Goal: Transaction & Acquisition: Purchase product/service

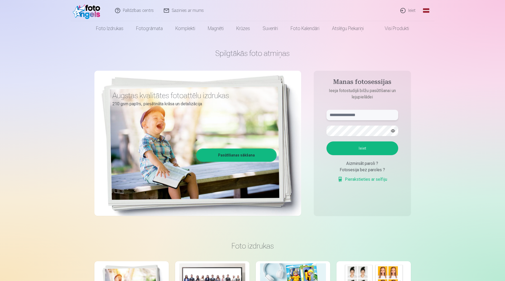
click at [385, 117] on input "text" at bounding box center [363, 115] width 72 height 11
type input "**********"
click at [327, 141] on button "Ieiet" at bounding box center [363, 148] width 72 height 14
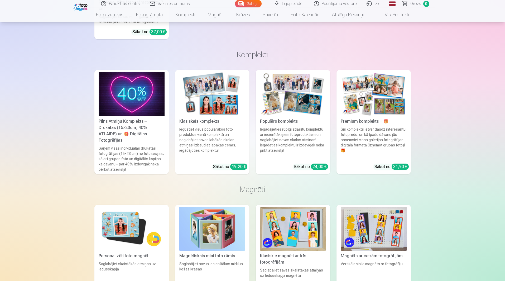
scroll to position [3035, 0]
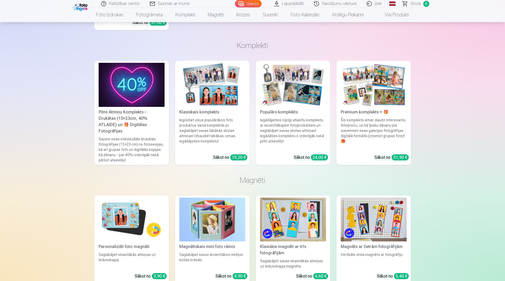
click at [130, 83] on img at bounding box center [132, 85] width 66 height 44
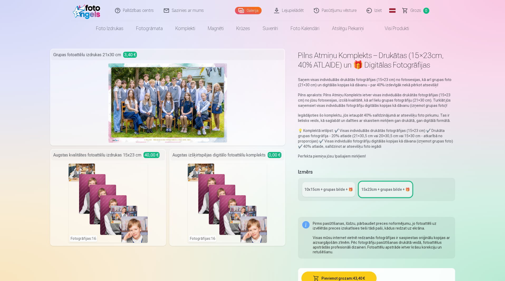
click at [328, 190] on div "10x15сm + grupas bilde + 🎁" at bounding box center [329, 189] width 49 height 5
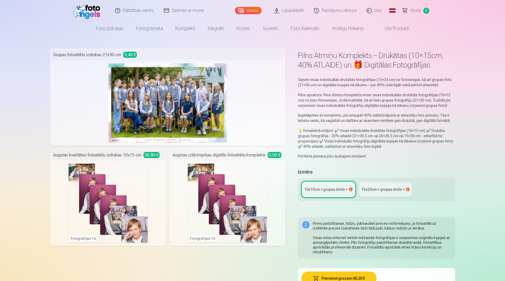
click at [400, 191] on div "15x23сm + grupas bilde + 🎁" at bounding box center [386, 189] width 49 height 5
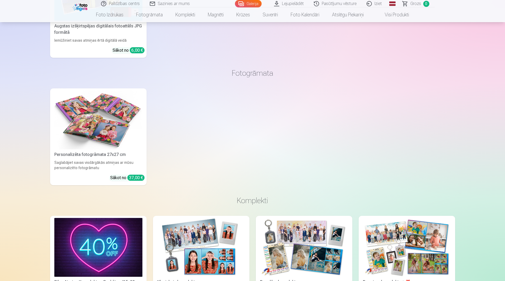
scroll to position [686, 0]
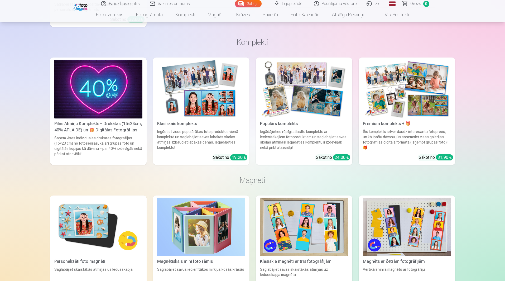
click at [399, 100] on img at bounding box center [407, 89] width 88 height 59
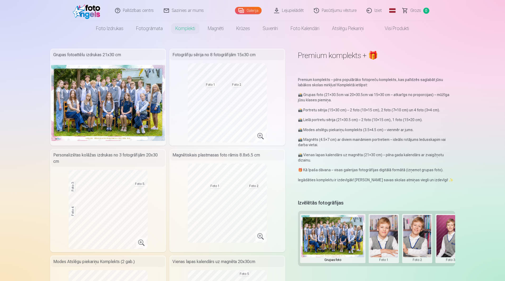
click at [115, 90] on img at bounding box center [108, 103] width 114 height 76
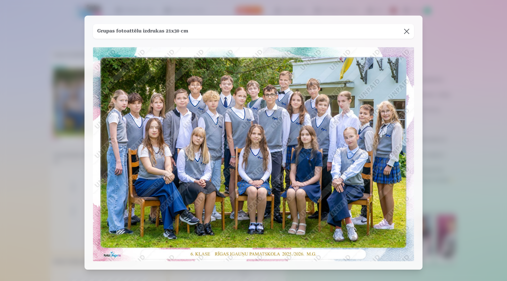
click at [405, 30] on button at bounding box center [406, 31] width 15 height 15
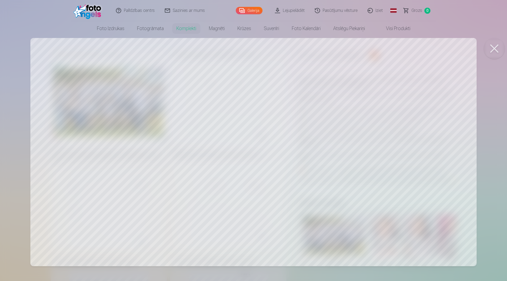
click at [121, 150] on div at bounding box center [253, 140] width 507 height 281
click at [492, 49] on button at bounding box center [493, 48] width 21 height 21
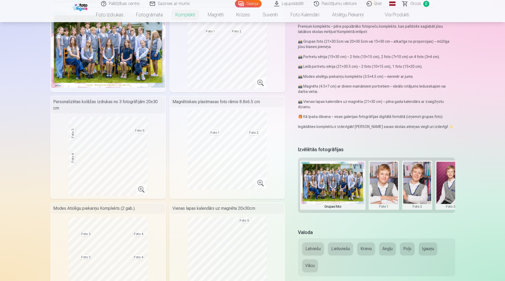
scroll to position [79, 0]
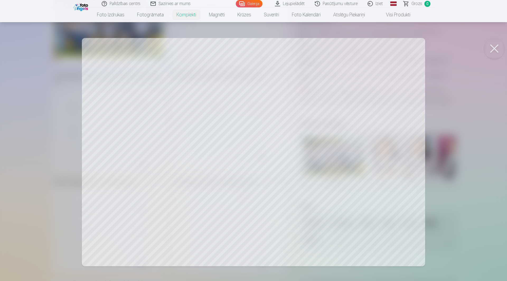
click at [184, 118] on div at bounding box center [253, 140] width 507 height 281
click at [495, 47] on button at bounding box center [493, 48] width 21 height 21
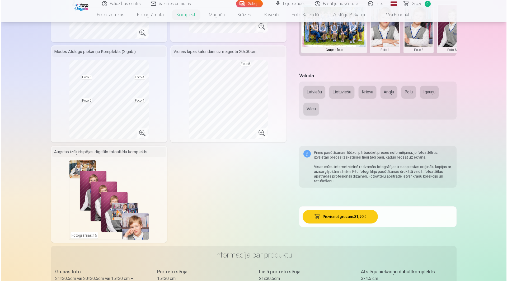
scroll to position [211, 0]
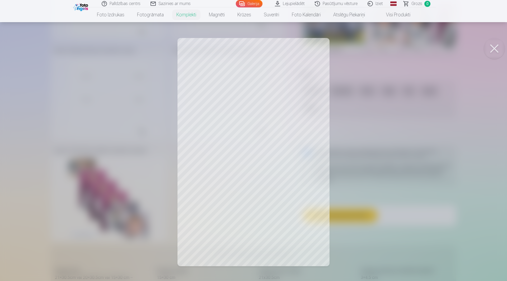
click at [493, 46] on button at bounding box center [493, 48] width 21 height 21
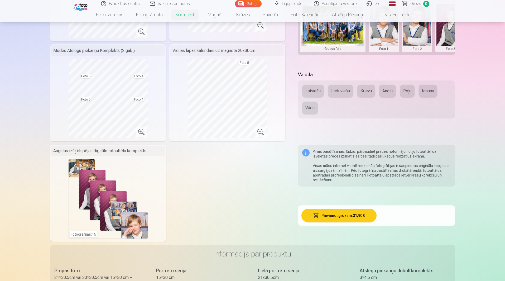
click at [111, 201] on div "Fotogrāfijas : 16" at bounding box center [108, 198] width 79 height 79
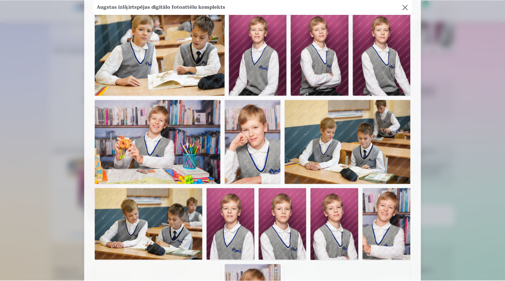
scroll to position [0, 0]
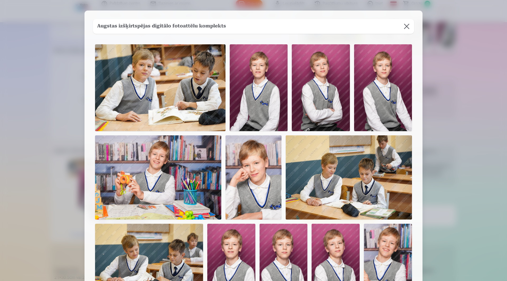
click at [408, 28] on button at bounding box center [406, 26] width 15 height 15
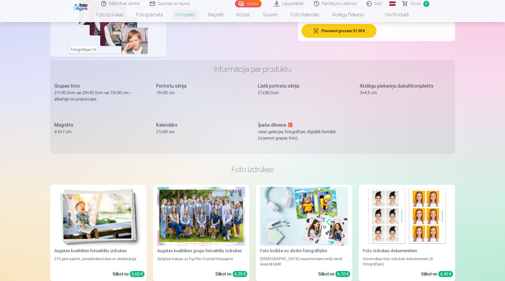
scroll to position [264, 0]
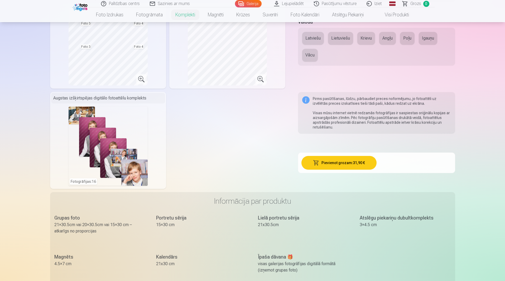
click at [347, 160] on button "Pievienot grozam : 31,90 €" at bounding box center [339, 163] width 75 height 14
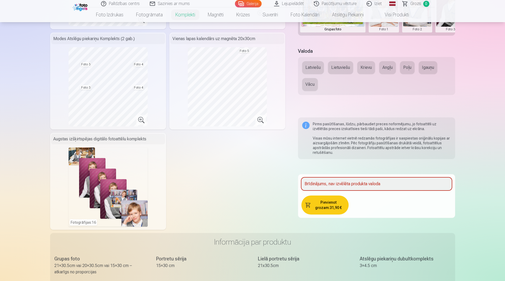
scroll to position [124, 0]
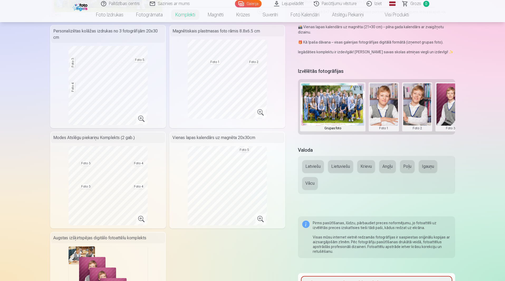
click at [314, 168] on button "Latviešu" at bounding box center [313, 166] width 22 height 13
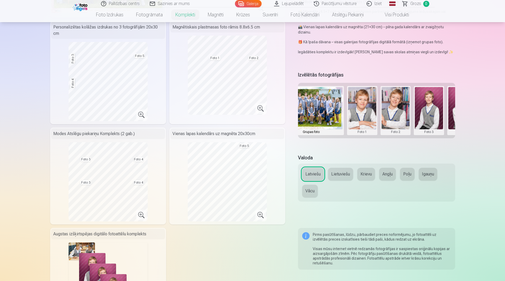
scroll to position [0, 36]
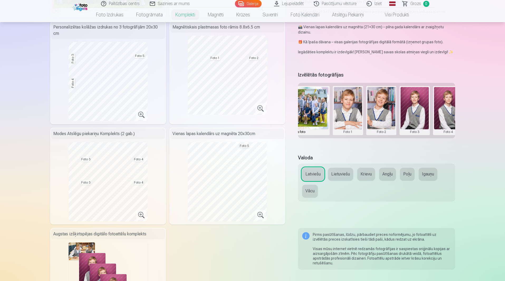
click at [344, 106] on button at bounding box center [348, 110] width 28 height 47
click at [353, 108] on button "Nomainiet foto" at bounding box center [347, 110] width 43 height 15
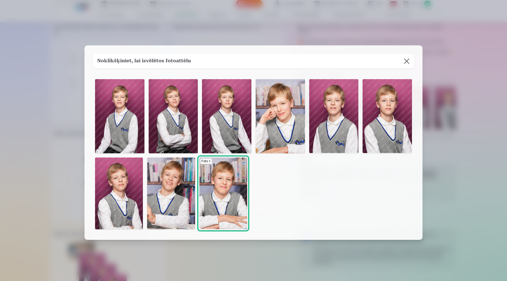
click at [170, 195] on img at bounding box center [171, 194] width 48 height 72
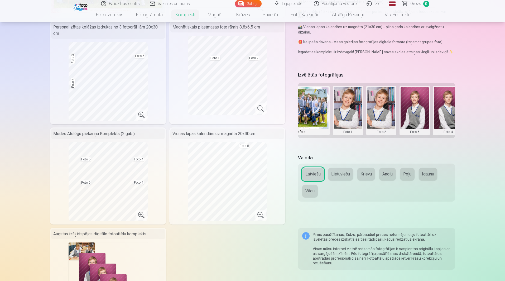
click at [380, 110] on button at bounding box center [382, 110] width 28 height 47
click at [380, 110] on button "Nomainiet foto" at bounding box center [381, 110] width 43 height 15
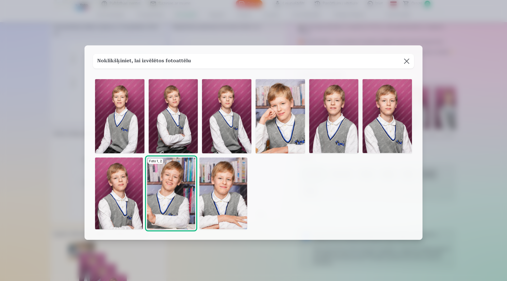
click at [339, 120] on img at bounding box center [333, 116] width 49 height 74
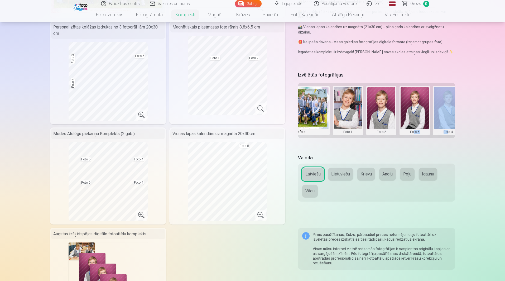
drag, startPoint x: 414, startPoint y: 138, endPoint x: 449, endPoint y: 137, distance: 34.8
click at [449, 137] on div "Grupas foto Foto 1 Foto 2 Foto 3 Foto 4 Foto 5" at bounding box center [376, 110] width 157 height 55
click at [429, 142] on div "Izvēlētās fotogrāfijas Grupas foto Foto 1 Foto 2 Foto 3 Foto 4 Foto 5" at bounding box center [376, 109] width 157 height 78
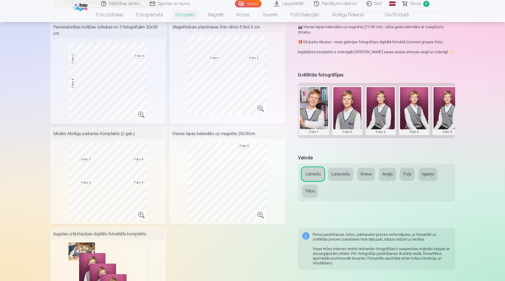
scroll to position [0, 74]
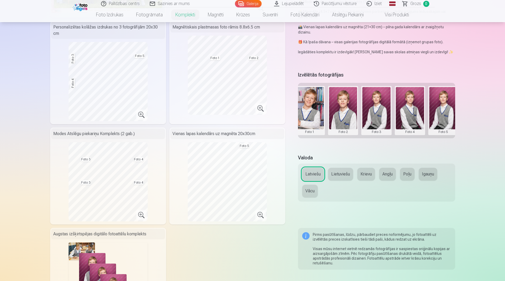
click at [381, 108] on button at bounding box center [377, 110] width 28 height 47
click at [380, 111] on button "Nomainiet foto" at bounding box center [376, 110] width 43 height 15
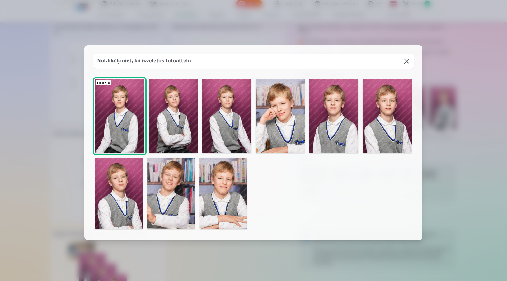
click at [127, 106] on img at bounding box center [119, 116] width 49 height 74
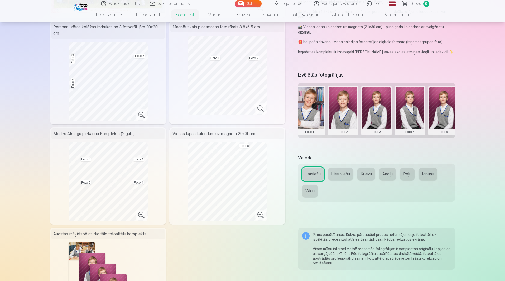
click at [414, 110] on button at bounding box center [410, 110] width 28 height 47
drag, startPoint x: 502, startPoint y: 146, endPoint x: 495, endPoint y: 139, distance: 10.5
click at [499, 141] on div at bounding box center [252, 140] width 505 height 281
click at [445, 107] on button at bounding box center [444, 110] width 28 height 47
click at [446, 112] on button "Nomainiet foto" at bounding box center [443, 110] width 43 height 15
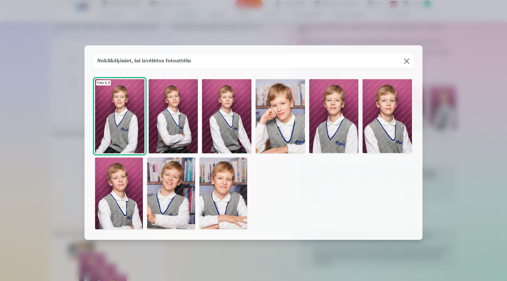
click at [387, 119] on img at bounding box center [386, 116] width 49 height 74
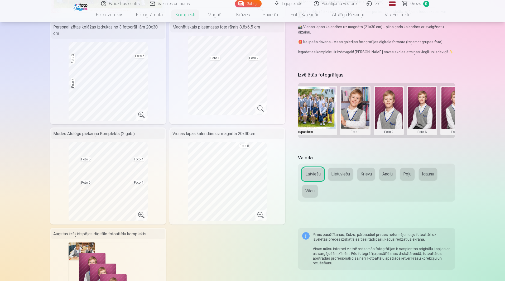
scroll to position [0, 28]
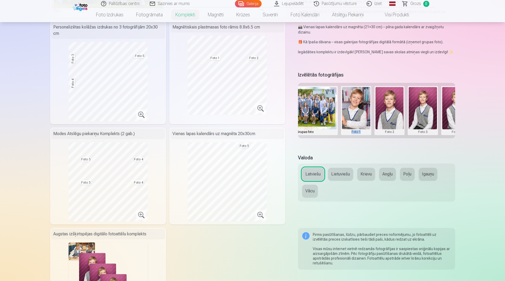
drag, startPoint x: 369, startPoint y: 137, endPoint x: 342, endPoint y: 138, distance: 26.7
click at [342, 138] on div "Grupas foto Foto 1 Foto 2 Foto 3 Foto 4 Foto 5" at bounding box center [376, 110] width 157 height 55
click at [361, 147] on div "Izvēlētās fotogrāfijas Grupas foto Foto 1 Foto 2 Foto 3 Foto 4 Foto 5" at bounding box center [376, 109] width 157 height 78
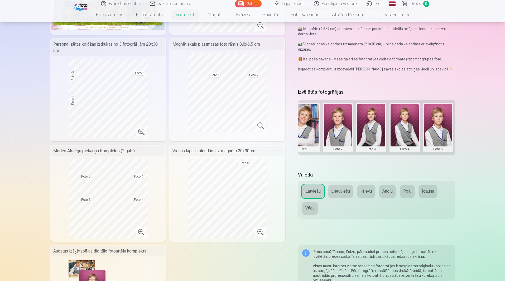
scroll to position [102, 0]
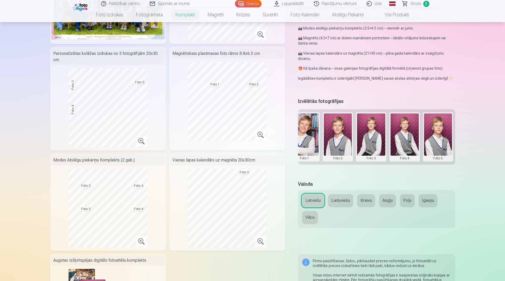
click at [436, 124] on button at bounding box center [438, 136] width 28 height 47
click at [440, 136] on button "Nomainiet foto" at bounding box center [438, 136] width 43 height 15
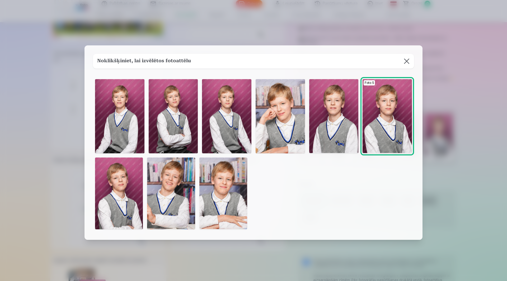
click at [225, 197] on img at bounding box center [223, 194] width 48 height 72
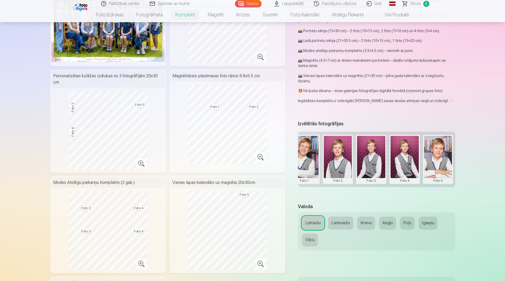
scroll to position [26, 0]
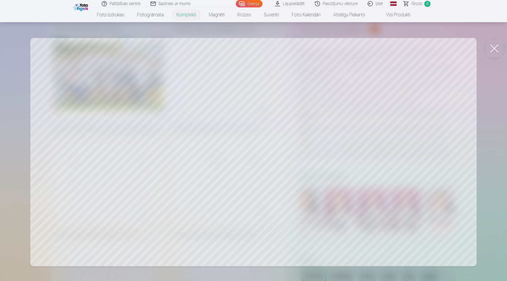
click at [489, 49] on button at bounding box center [493, 48] width 21 height 21
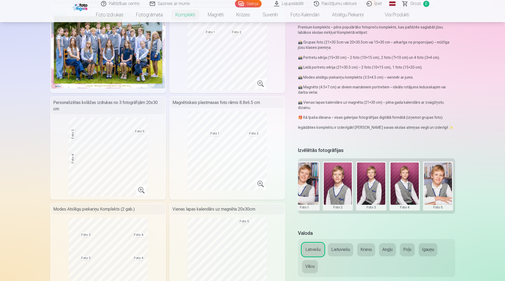
scroll to position [53, 0]
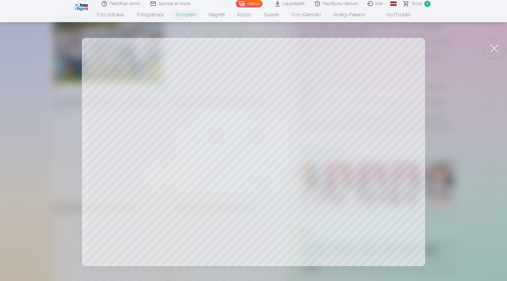
click at [492, 47] on button at bounding box center [493, 48] width 21 height 21
click at [496, 48] on button at bounding box center [493, 48] width 21 height 21
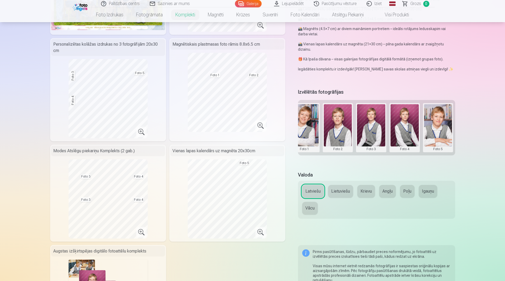
scroll to position [132, 0]
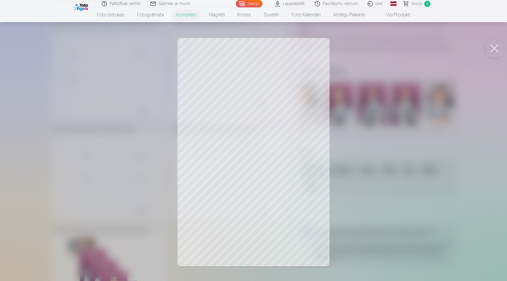
click at [493, 49] on button at bounding box center [493, 48] width 21 height 21
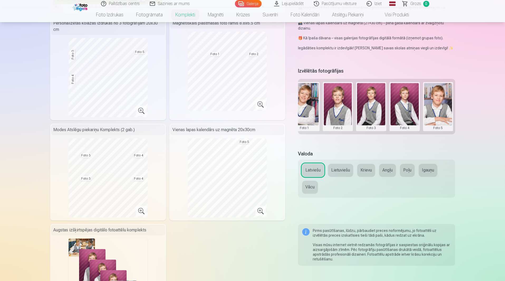
click at [442, 104] on button at bounding box center [438, 106] width 28 height 47
click at [443, 105] on button "Nomainiet foto" at bounding box center [438, 106] width 43 height 15
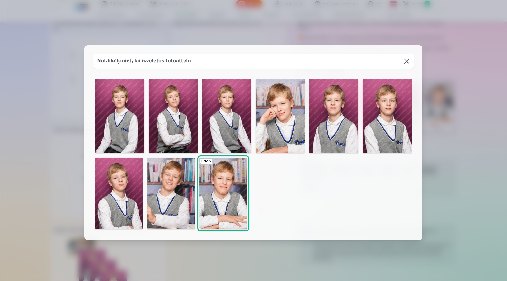
click at [161, 192] on img at bounding box center [171, 194] width 48 height 72
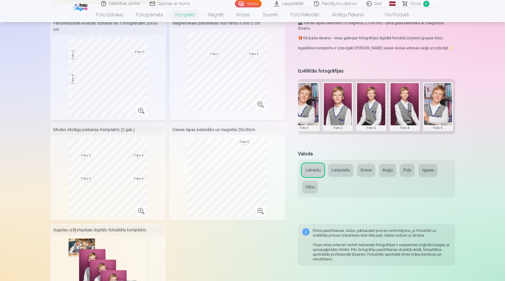
click at [438, 99] on button at bounding box center [438, 106] width 28 height 47
click at [440, 109] on button "Nomainiet foto" at bounding box center [438, 106] width 43 height 15
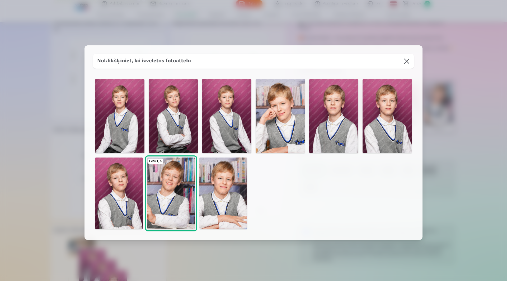
click at [230, 202] on img at bounding box center [223, 194] width 48 height 72
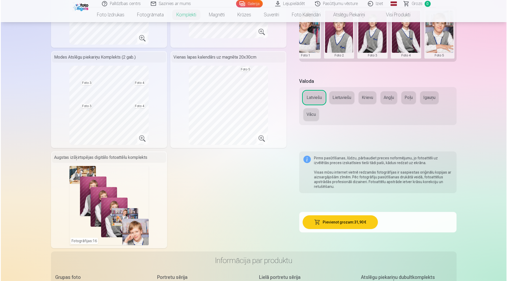
scroll to position [238, 0]
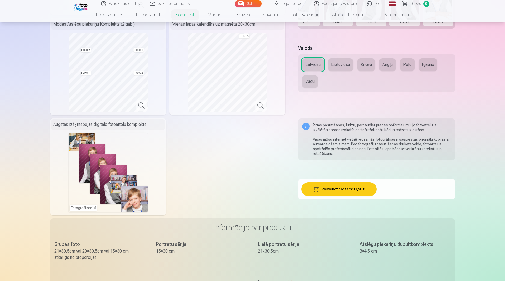
click at [335, 188] on button "Pievienot grozam : 31,90 €" at bounding box center [339, 189] width 75 height 14
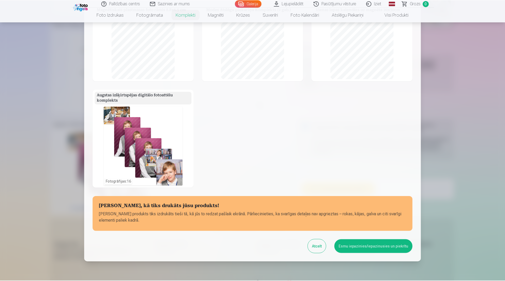
scroll to position [129, 0]
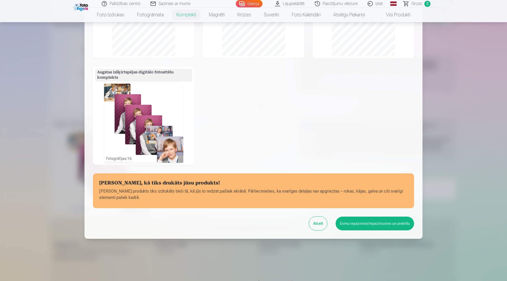
click at [365, 224] on button "Esmu iepazinies/iepazinusies un piekrītu" at bounding box center [374, 224] width 78 height 14
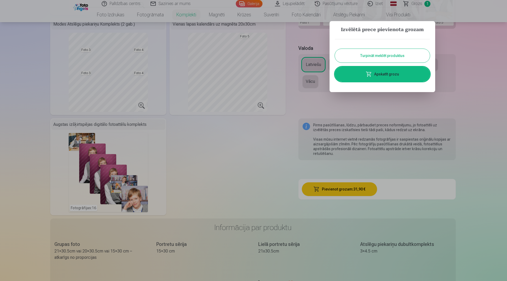
click at [369, 55] on button "Turpināt meklēt produktus" at bounding box center [382, 56] width 95 height 14
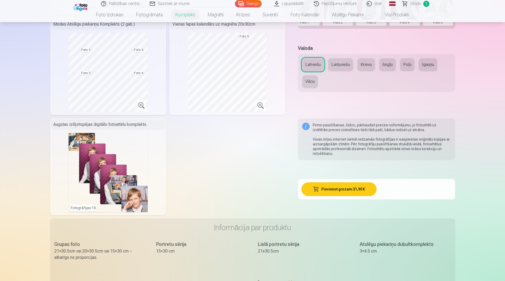
scroll to position [53, 0]
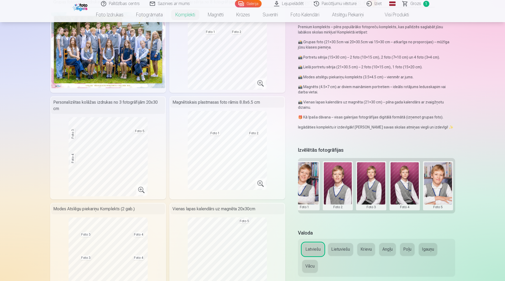
click at [79, 5] on img at bounding box center [81, 6] width 16 height 9
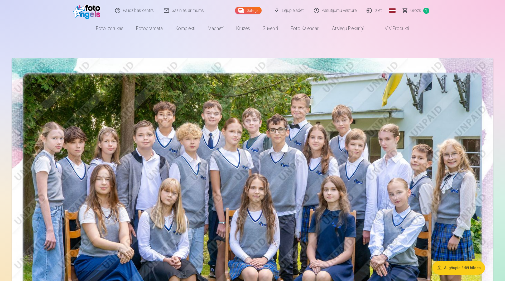
click at [388, 26] on link "Visi produkti" at bounding box center [392, 28] width 45 height 15
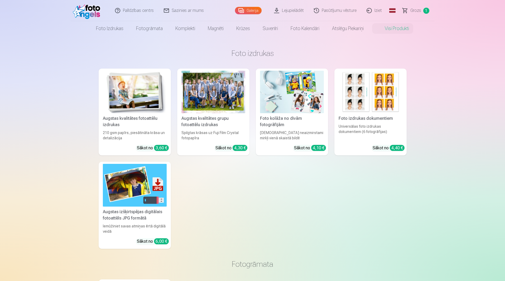
click at [137, 174] on img at bounding box center [135, 185] width 64 height 42
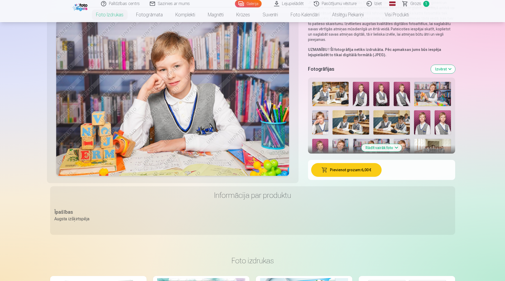
scroll to position [106, 0]
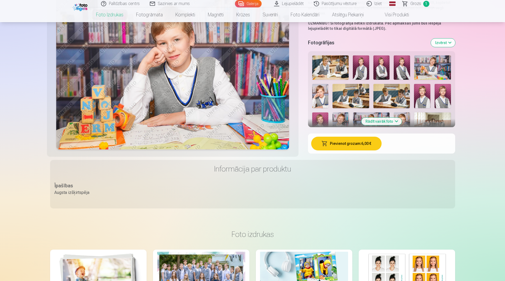
click at [395, 120] on button "Rādīt vairāk foto" at bounding box center [382, 121] width 40 height 7
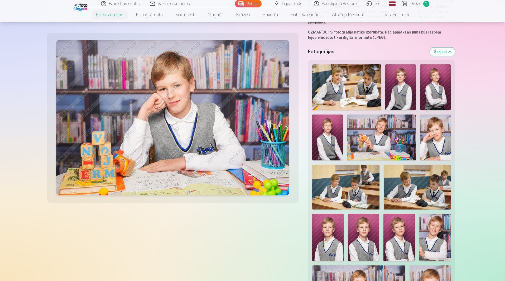
scroll to position [79, 0]
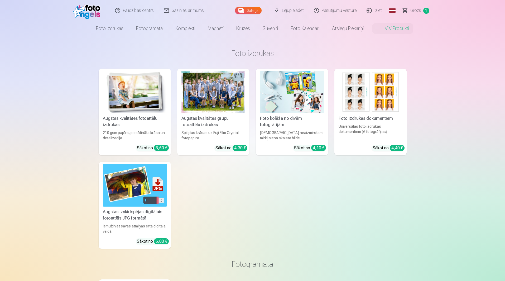
click at [209, 96] on div at bounding box center [214, 92] width 64 height 42
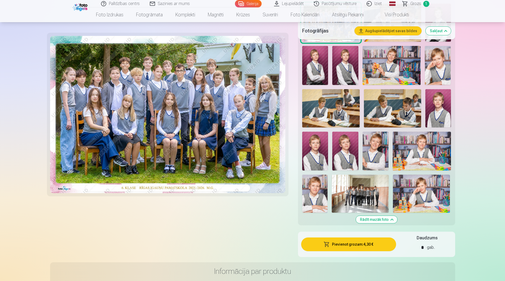
scroll to position [211, 0]
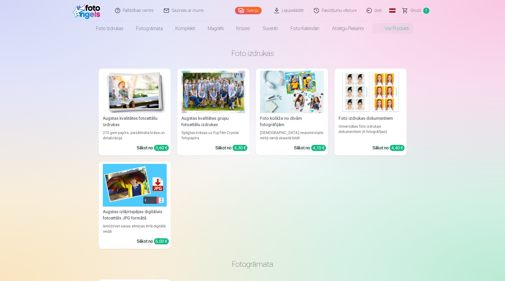
click at [131, 87] on img at bounding box center [135, 92] width 64 height 42
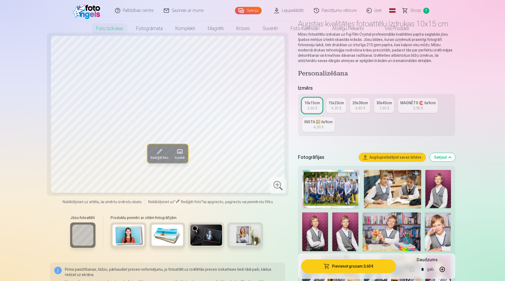
scroll to position [106, 0]
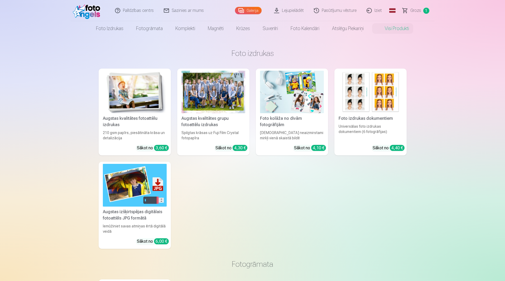
click at [416, 8] on span "Grozs" at bounding box center [416, 10] width 11 height 6
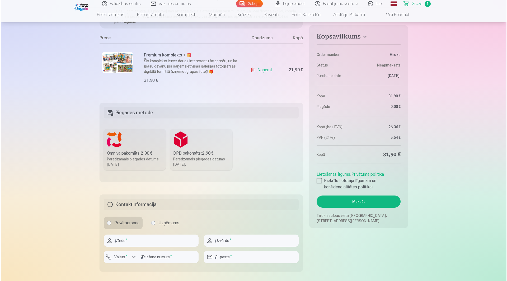
scroll to position [26, 0]
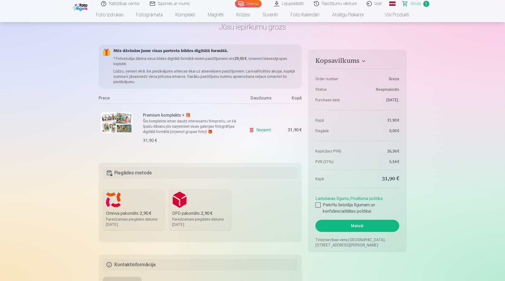
click at [117, 120] on img at bounding box center [117, 122] width 32 height 21
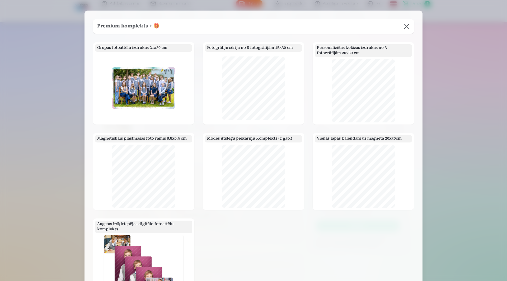
scroll to position [79, 0]
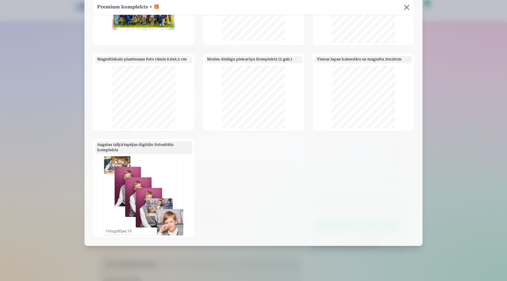
click at [153, 167] on div "Fotogrāfijas : 16" at bounding box center [143, 195] width 79 height 79
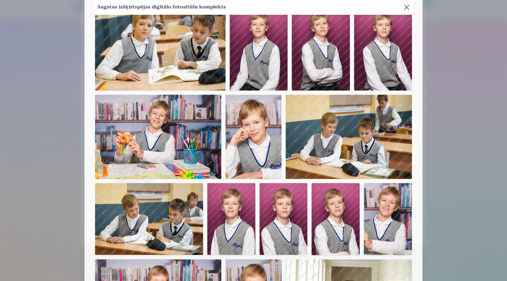
scroll to position [0, 0]
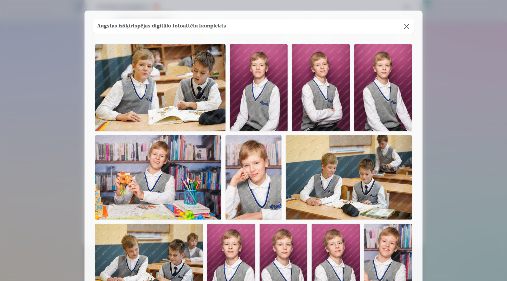
click at [406, 25] on button at bounding box center [406, 26] width 15 height 15
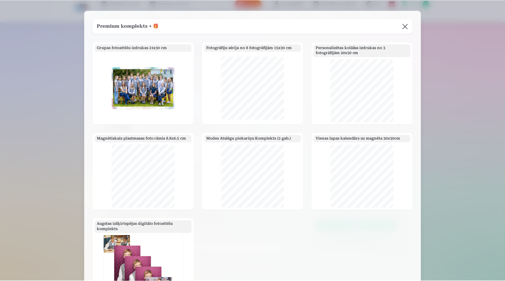
scroll to position [26, 0]
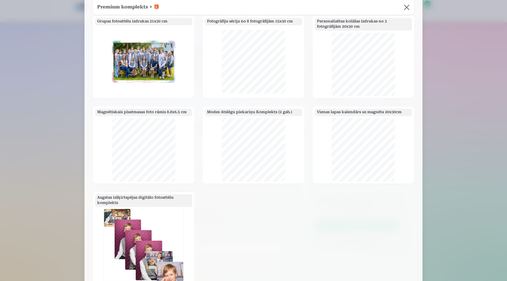
click at [408, 8] on button at bounding box center [406, 7] width 15 height 15
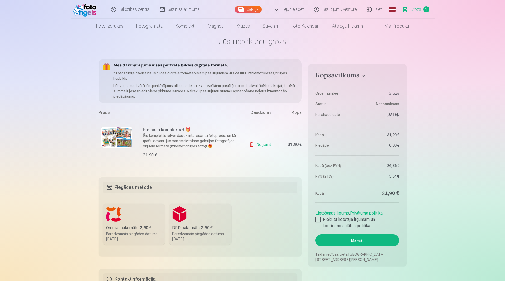
scroll to position [0, 0]
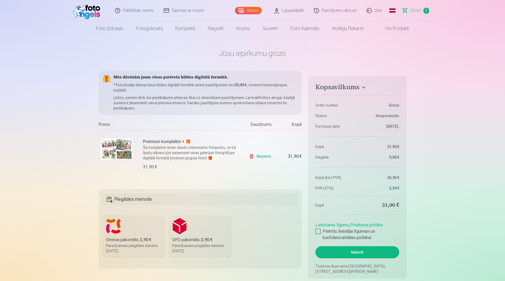
click at [292, 10] on link "Lejupielādēt" at bounding box center [289, 10] width 40 height 21
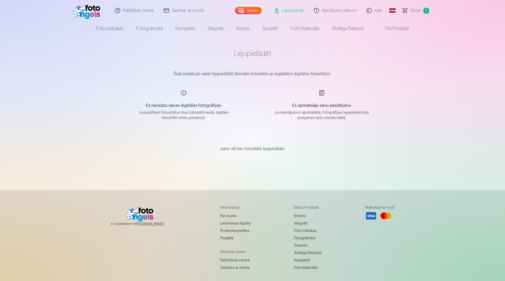
click at [242, 10] on link "Galerija" at bounding box center [248, 10] width 27 height 7
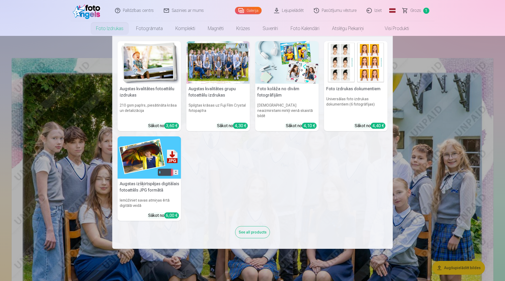
click at [107, 21] on li "Foto izdrukas Augstas kvalitātes fotoattēlu izdrukas 210 gsm papīrs, piesātināt…" at bounding box center [110, 28] width 40 height 15
click at [154, 56] on img at bounding box center [150, 62] width 64 height 42
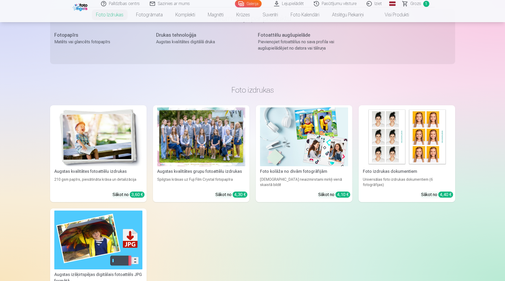
scroll to position [475, 0]
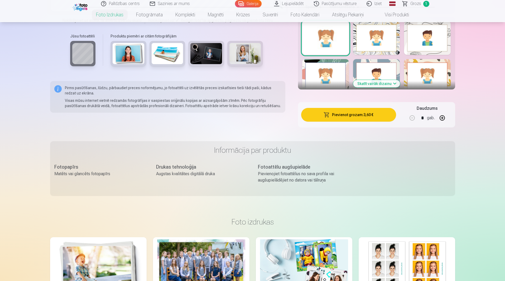
drag, startPoint x: 416, startPoint y: 4, endPoint x: 416, endPoint y: 7, distance: 2.9
click at [416, 4] on span "Grozs" at bounding box center [416, 4] width 11 height 6
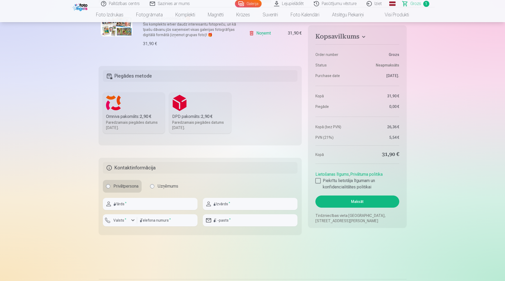
scroll to position [132, 0]
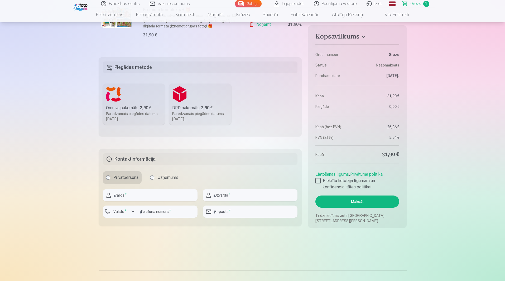
click at [135, 103] on label "Omniva pakomāts : 2,90 € Paredzamais piegādes datums 25.10.2025." at bounding box center [134, 104] width 62 height 41
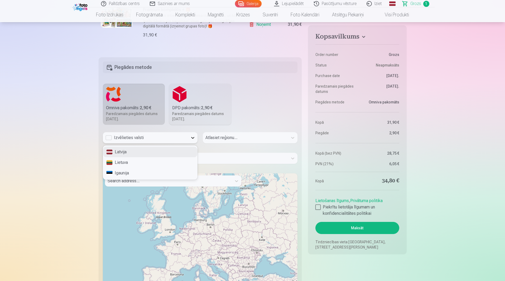
click at [193, 138] on icon at bounding box center [192, 138] width 3 height 2
click at [146, 153] on div "Latvija" at bounding box center [150, 152] width 94 height 11
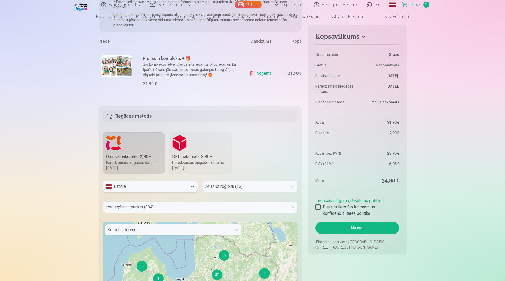
scroll to position [158, 0]
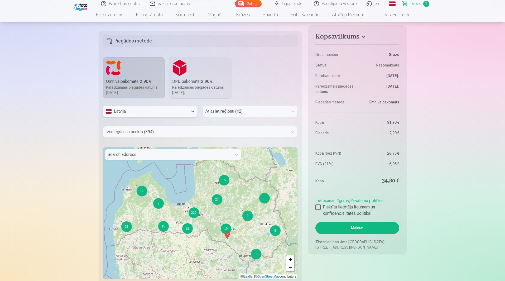
click at [256, 112] on div at bounding box center [246, 111] width 80 height 7
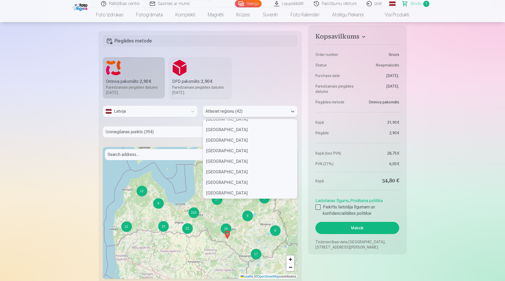
scroll to position [343, 0]
click at [243, 163] on div "Ķekavas novads" at bounding box center [250, 162] width 94 height 11
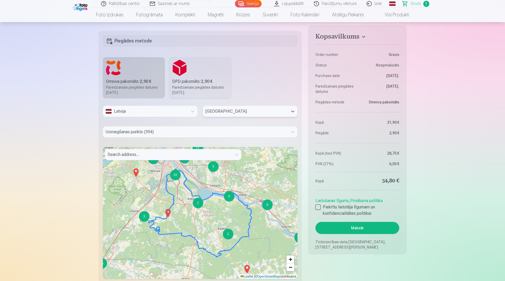
click at [168, 157] on div at bounding box center [169, 154] width 122 height 7
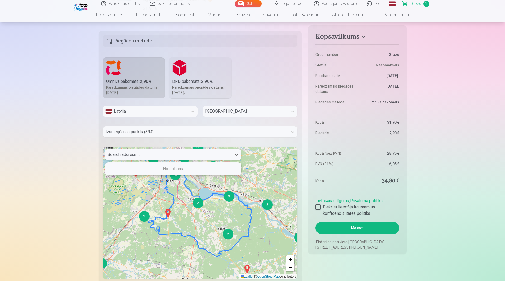
click at [169, 156] on div at bounding box center [169, 154] width 122 height 7
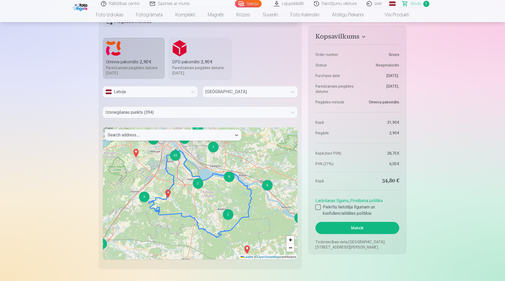
scroll to position [211, 0]
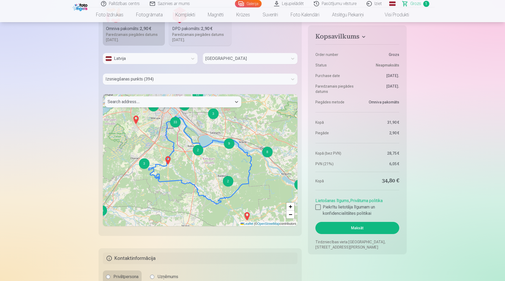
click at [174, 105] on div at bounding box center [169, 101] width 122 height 7
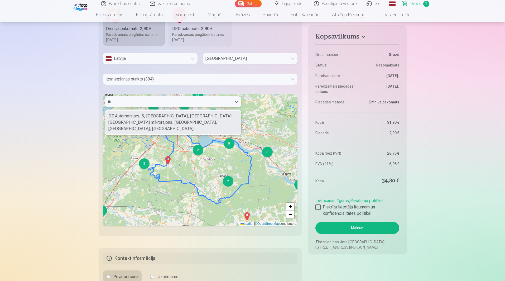
type input "*"
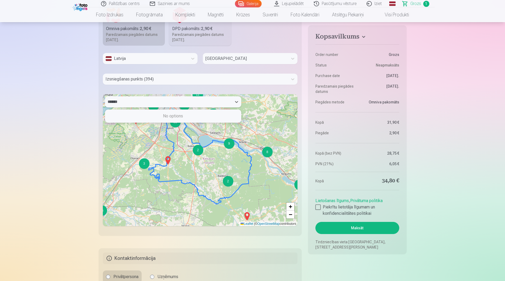
type input "******"
click at [288, 57] on div "Ķekavas novads" at bounding box center [245, 58] width 85 height 11
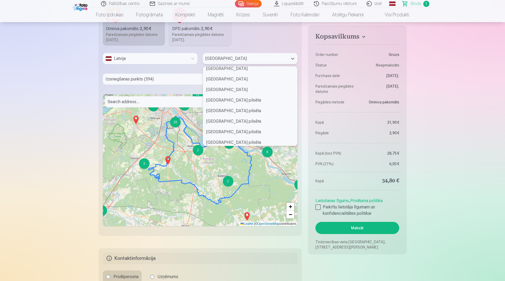
scroll to position [0, 0]
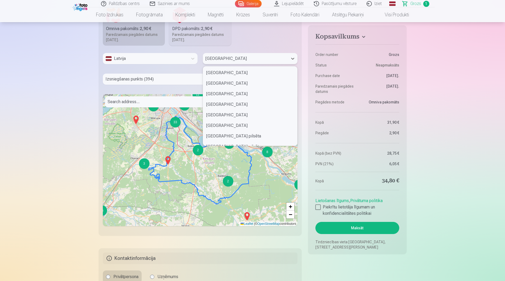
click at [136, 78] on div at bounding box center [196, 78] width 180 height 7
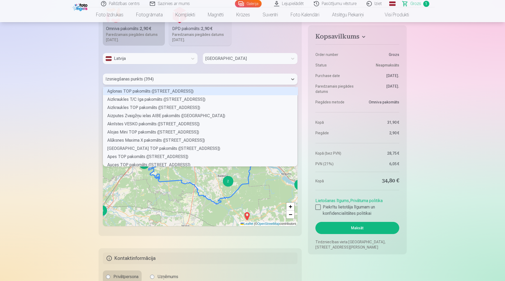
scroll to position [78, 193]
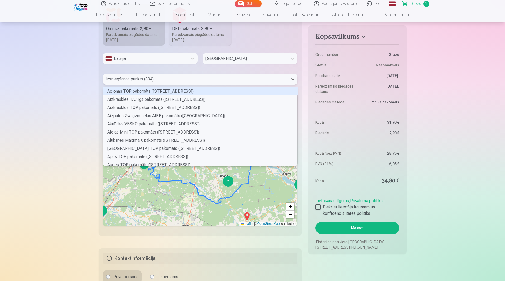
click at [156, 80] on div at bounding box center [196, 78] width 180 height 7
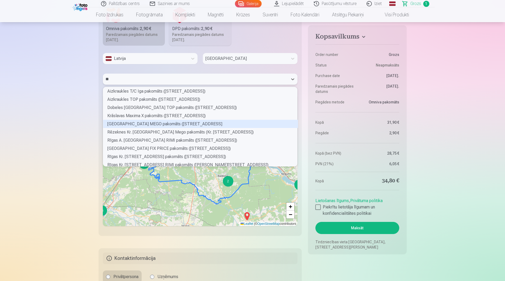
type input "*"
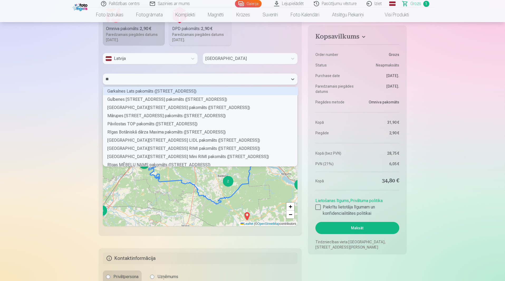
type input "*"
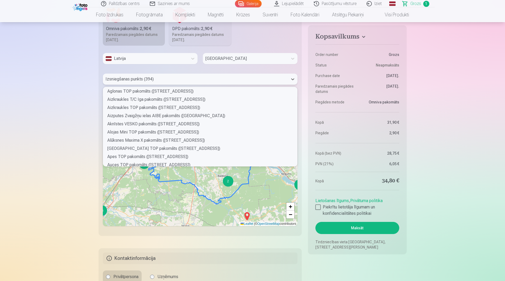
click at [266, 59] on div at bounding box center [246, 58] width 80 height 7
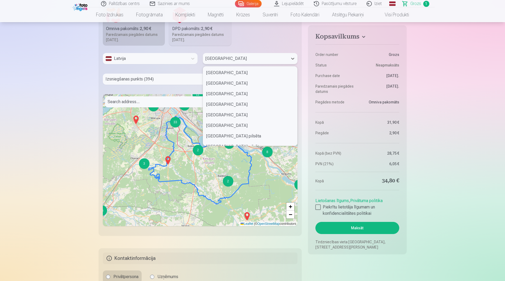
scroll to position [316, 0]
drag, startPoint x: 266, startPoint y: 59, endPoint x: 260, endPoint y: 65, distance: 8.2
click at [266, 59] on div at bounding box center [246, 58] width 80 height 7
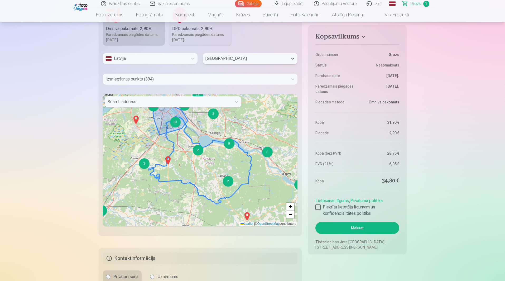
click at [175, 125] on div "33" at bounding box center [175, 122] width 11 height 11
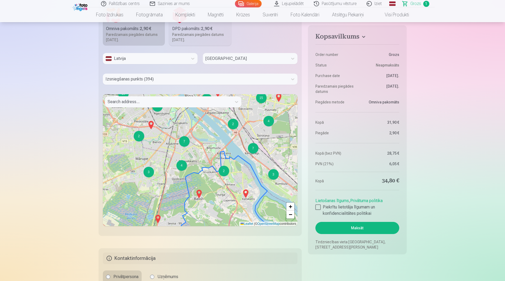
click at [223, 173] on div "2" at bounding box center [224, 171] width 11 height 11
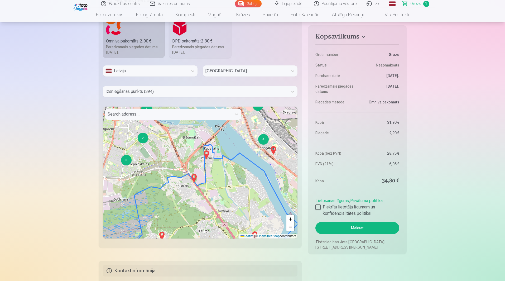
scroll to position [211, 0]
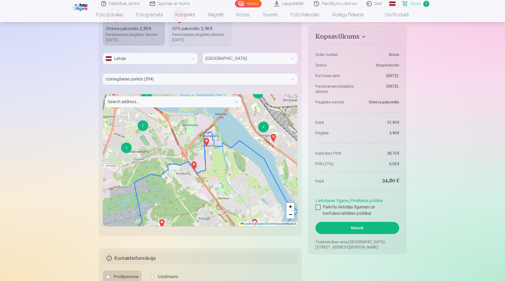
click at [193, 167] on img at bounding box center [194, 165] width 8 height 13
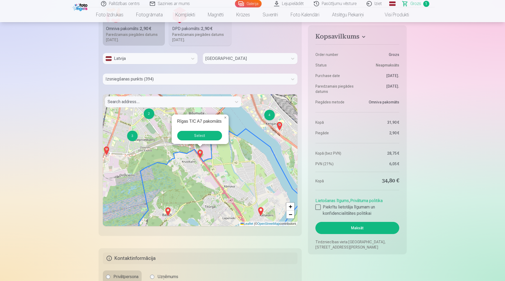
click at [201, 135] on button "Select" at bounding box center [199, 136] width 45 height 10
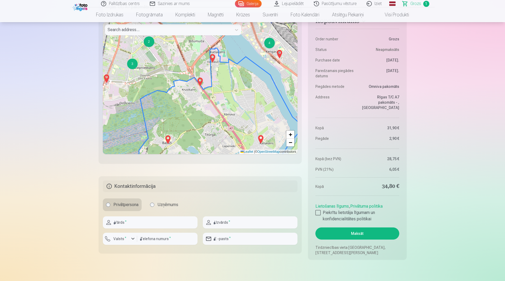
scroll to position [290, 0]
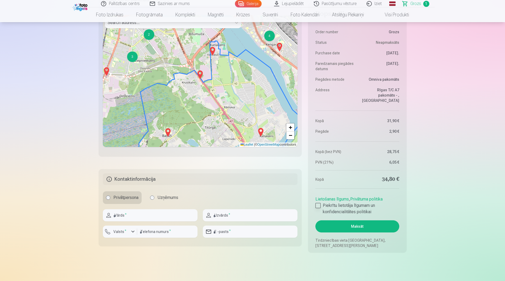
click at [319, 206] on div at bounding box center [318, 205] width 5 height 5
click at [163, 216] on input "text" at bounding box center [150, 215] width 95 height 12
type input "******"
type input "*********"
click at [132, 232] on div "button" at bounding box center [133, 232] width 6 height 6
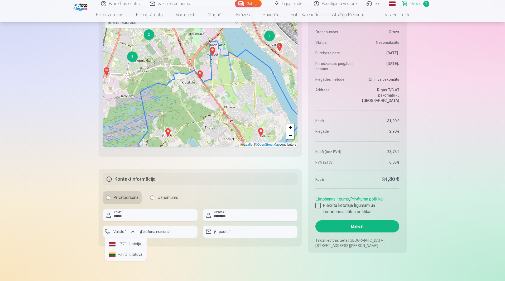
click at [136, 241] on li "+371 Latvija" at bounding box center [125, 244] width 37 height 11
click at [152, 234] on input "number" at bounding box center [167, 232] width 60 height 12
type input "********"
click at [249, 234] on input "email" at bounding box center [250, 232] width 95 height 12
type input "**********"
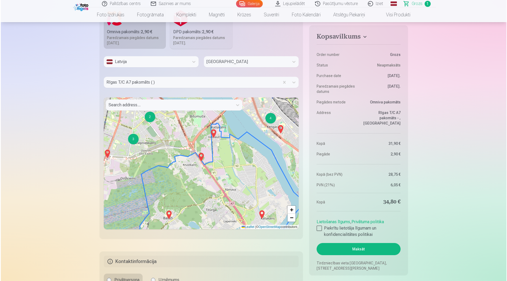
scroll to position [211, 0]
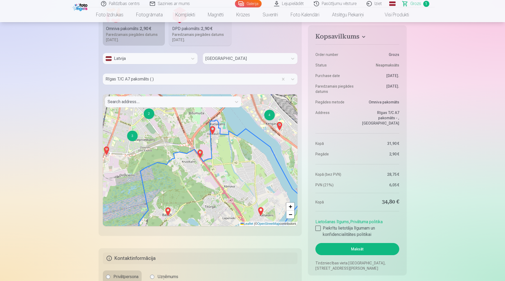
click at [356, 245] on button "Maksāt" at bounding box center [358, 249] width 84 height 12
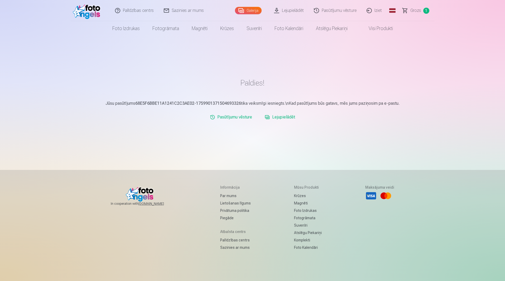
click at [292, 12] on link "Lejupielādēt" at bounding box center [289, 10] width 40 height 21
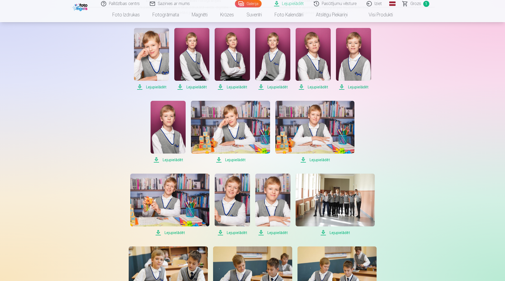
scroll to position [106, 0]
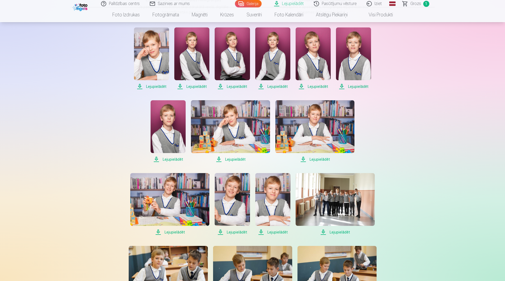
click at [157, 87] on span "Lejupielādēt" at bounding box center [151, 86] width 35 height 6
click at [199, 87] on span "Lejupielādēt" at bounding box center [191, 86] width 35 height 6
click at [235, 86] on span "Lejupielādēt" at bounding box center [232, 86] width 35 height 6
click at [272, 87] on span "Lejupielādēt" at bounding box center [272, 86] width 35 height 6
click at [313, 87] on span "Lejupielādēt" at bounding box center [313, 86] width 35 height 6
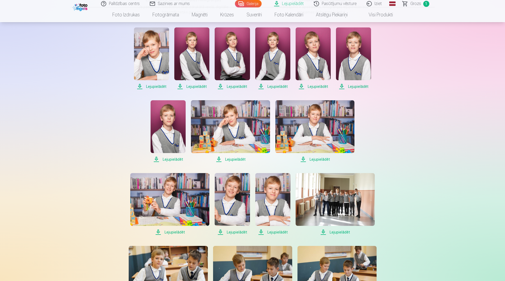
click at [359, 88] on span "Lejupielādēt" at bounding box center [353, 86] width 35 height 6
click at [176, 160] on span "Lejupielādēt" at bounding box center [168, 159] width 35 height 6
click at [231, 160] on span "Lejupielādēt" at bounding box center [230, 159] width 79 height 6
click at [319, 159] on span "Lejupielādēt" at bounding box center [315, 159] width 79 height 6
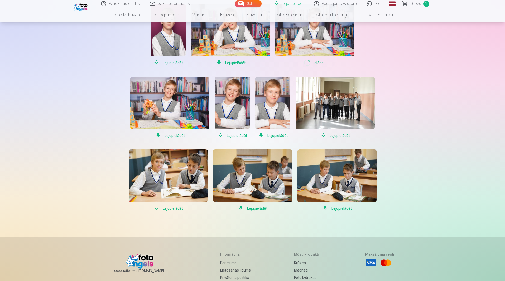
scroll to position [211, 0]
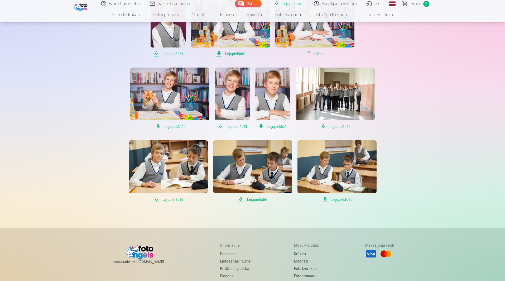
click at [174, 126] on span "Lejupielādēt" at bounding box center [169, 127] width 79 height 6
click at [235, 127] on span "Lejupielādēt" at bounding box center [232, 127] width 35 height 6
drag, startPoint x: 276, startPoint y: 127, endPoint x: 283, endPoint y: 127, distance: 7.4
click at [276, 127] on span "Lejupielādēt" at bounding box center [272, 127] width 35 height 6
drag, startPoint x: 337, startPoint y: 127, endPoint x: 334, endPoint y: 128, distance: 2.8
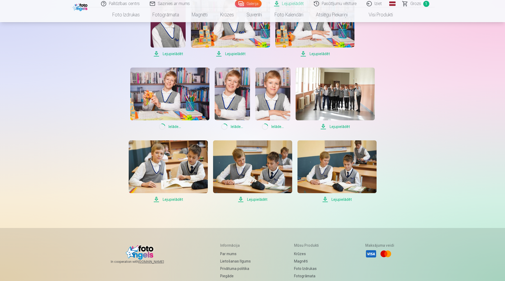
click at [337, 127] on span "Lejupielādēt" at bounding box center [335, 127] width 79 height 6
click at [172, 199] on span "Lejupielādēt" at bounding box center [168, 199] width 79 height 6
click at [253, 201] on span "Lejupielādēt" at bounding box center [252, 199] width 79 height 6
click at [348, 200] on span "Lejupielādēt" at bounding box center [337, 199] width 79 height 6
